Goal: Information Seeking & Learning: Learn about a topic

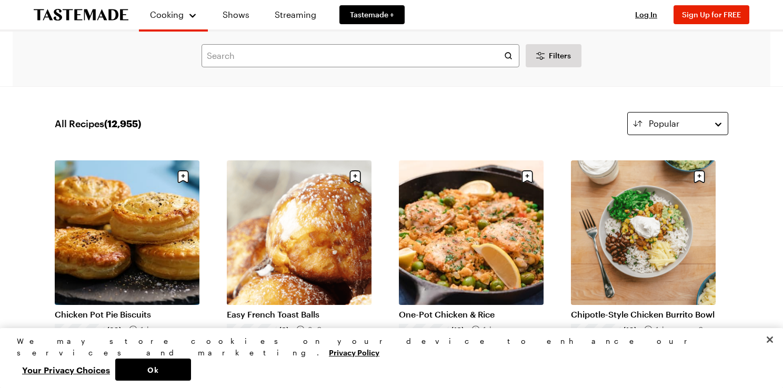
click at [714, 123] on button "Popular" at bounding box center [677, 123] width 101 height 23
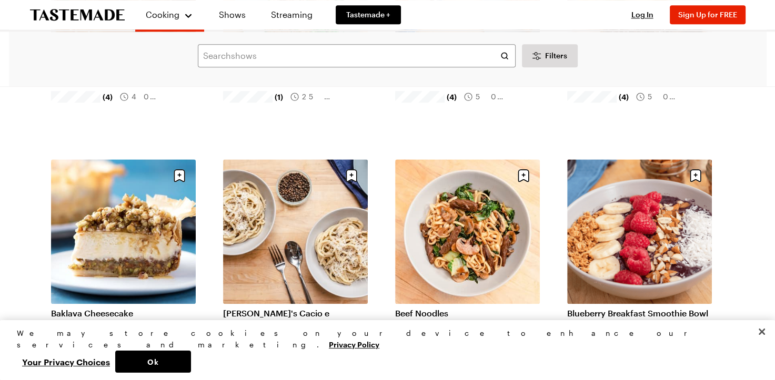
scroll to position [1179, 0]
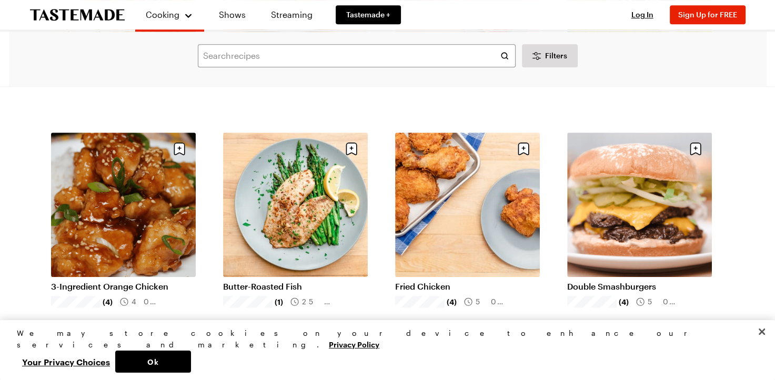
scroll to position [911, 0]
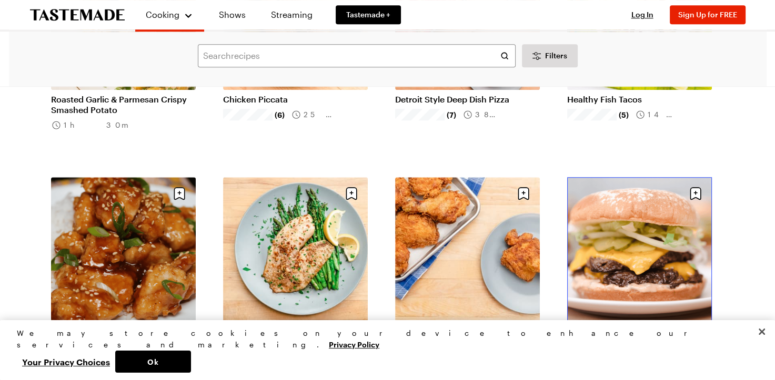
click at [643, 326] on link "Double Smashburgers" at bounding box center [639, 331] width 145 height 11
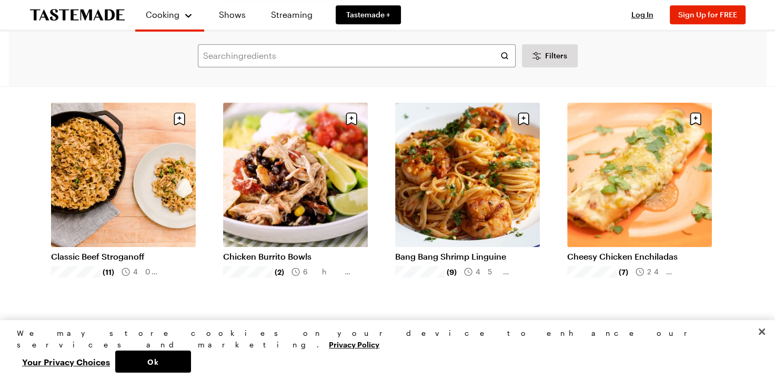
scroll to position [530, 0]
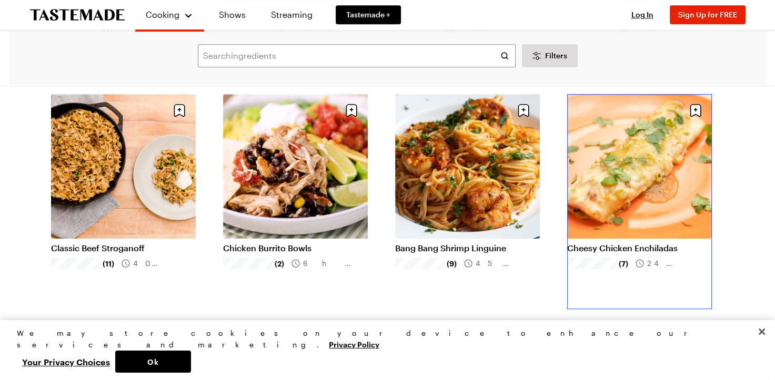
click at [673, 243] on link "Cheesy Chicken Enchiladas" at bounding box center [639, 248] width 145 height 11
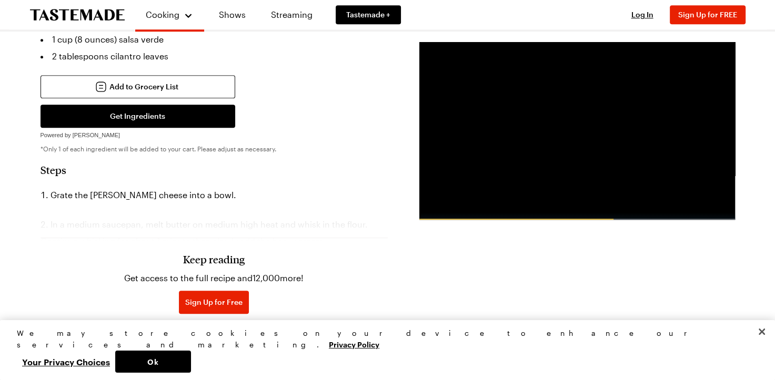
scroll to position [738, 0]
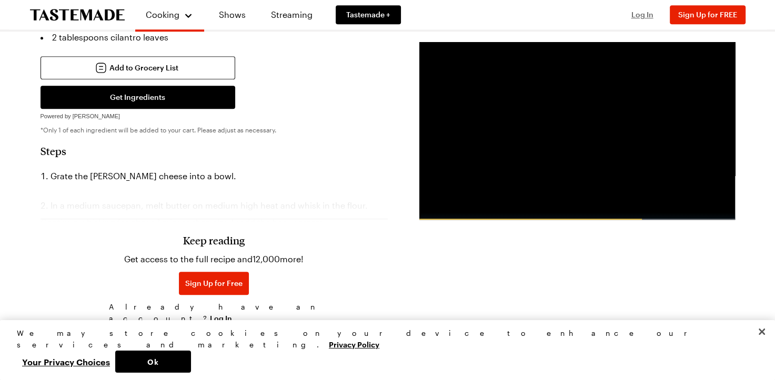
click at [641, 18] on span "Log In" at bounding box center [642, 14] width 22 height 9
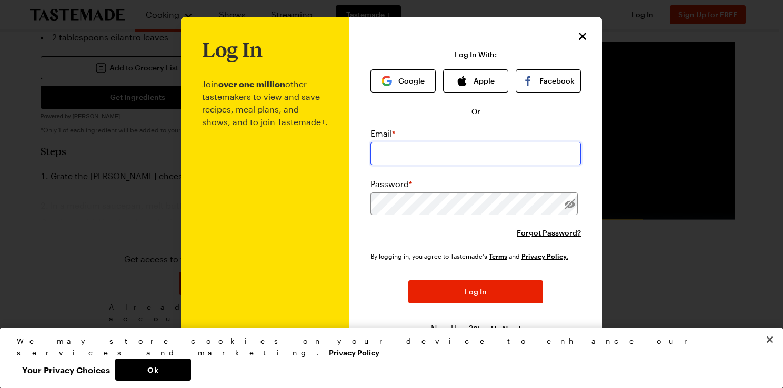
type input "[EMAIL_ADDRESS][DOMAIN_NAME]"
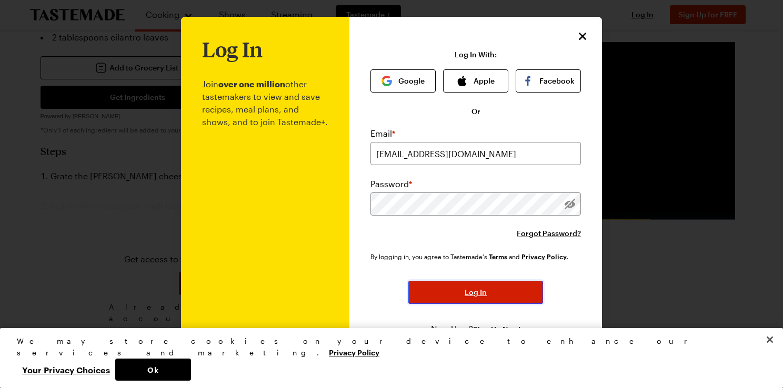
click at [479, 297] on span "Log In" at bounding box center [476, 292] width 22 height 11
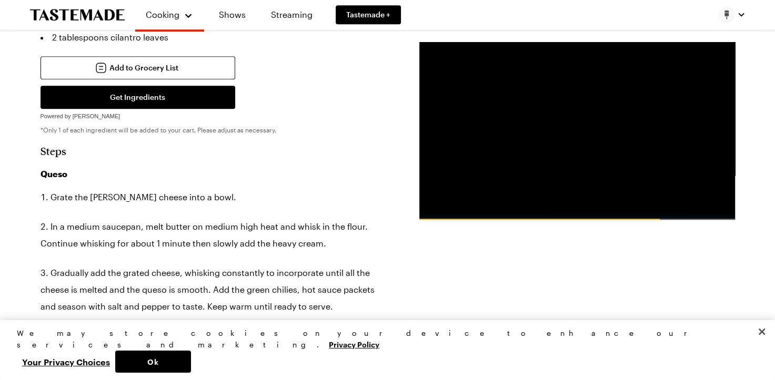
type textarea "x"
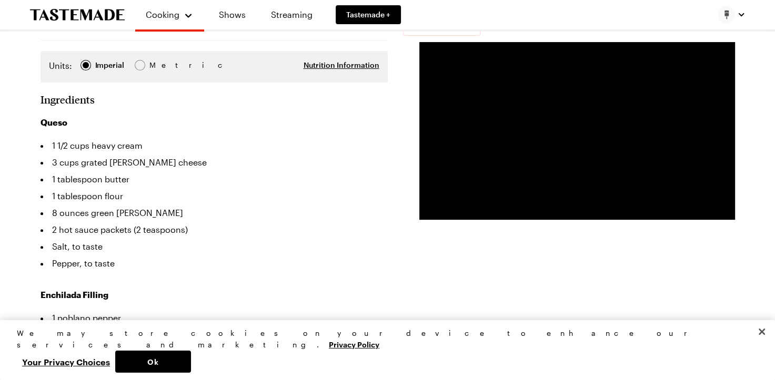
scroll to position [0, 0]
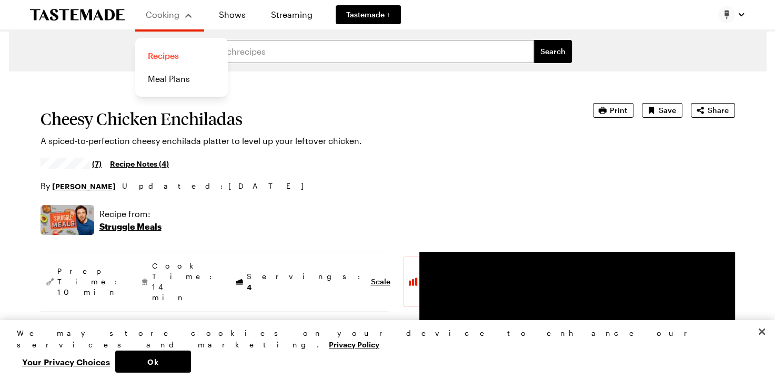
click at [160, 55] on link "Recipes" at bounding box center [182, 55] width 80 height 23
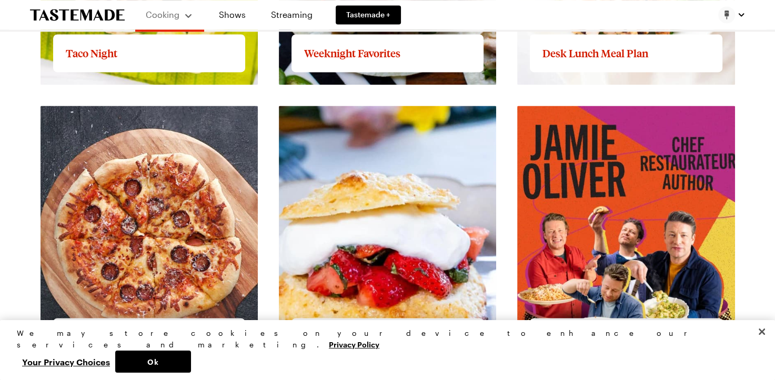
scroll to position [1754, 0]
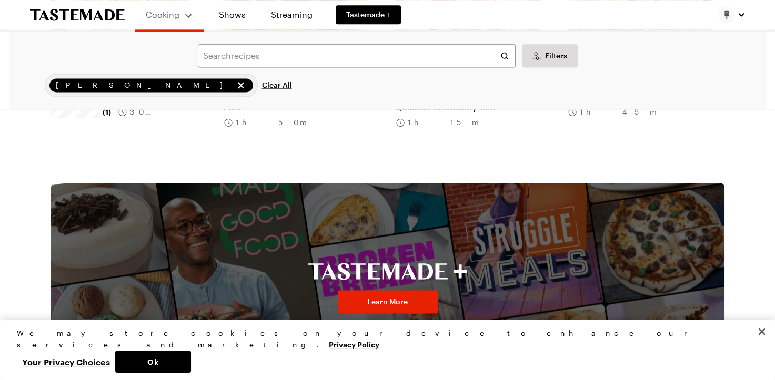
scroll to position [1226, 0]
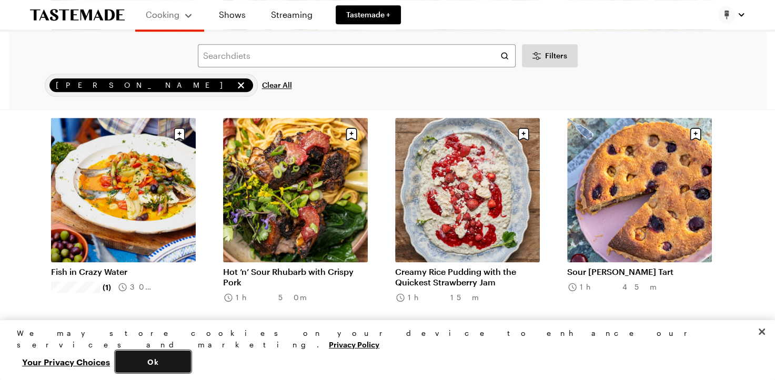
click at [191, 355] on button "Ok" at bounding box center [153, 362] width 76 height 22
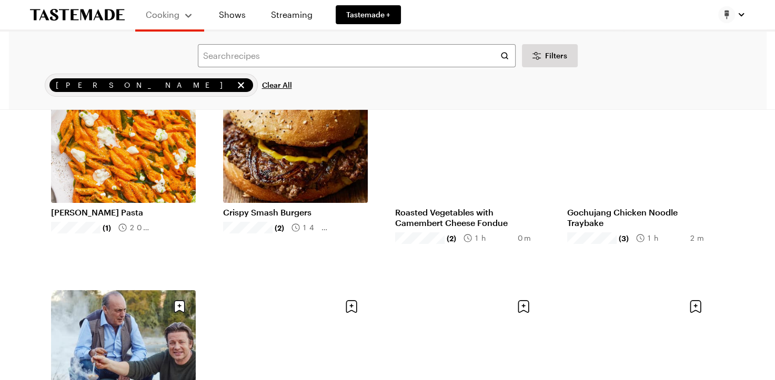
scroll to position [0, 0]
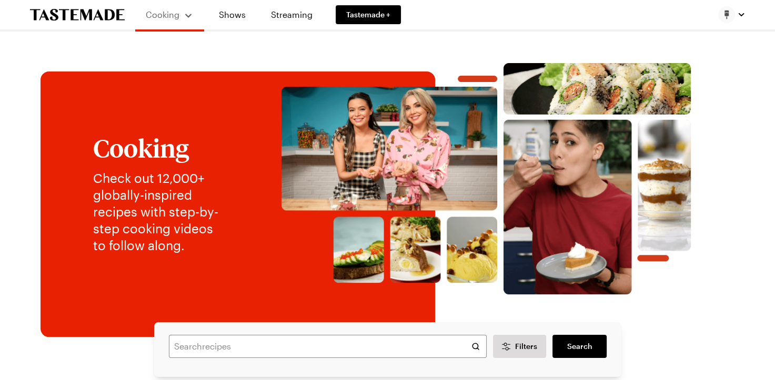
scroll to position [1754, 0]
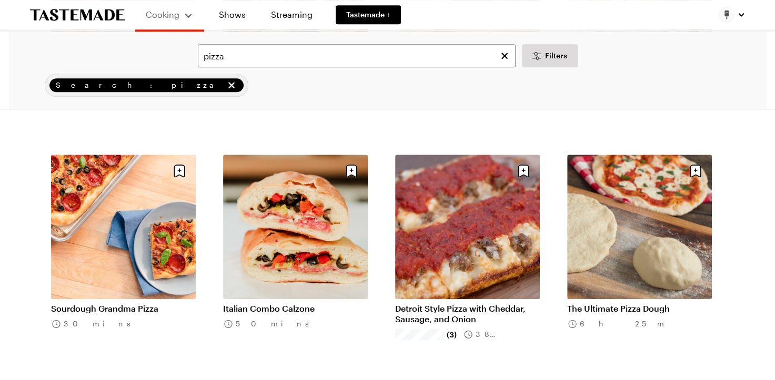
scroll to position [1194, 0]
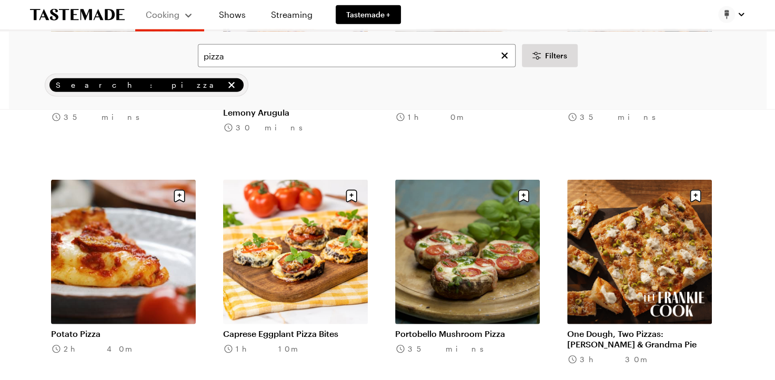
scroll to position [2572, 0]
